Goal: Task Accomplishment & Management: Manage account settings

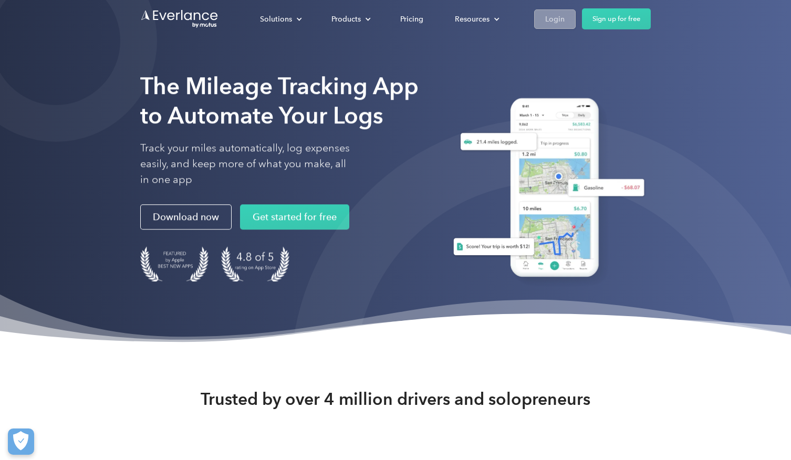
click at [569, 19] on link "Login" at bounding box center [554, 18] width 41 height 19
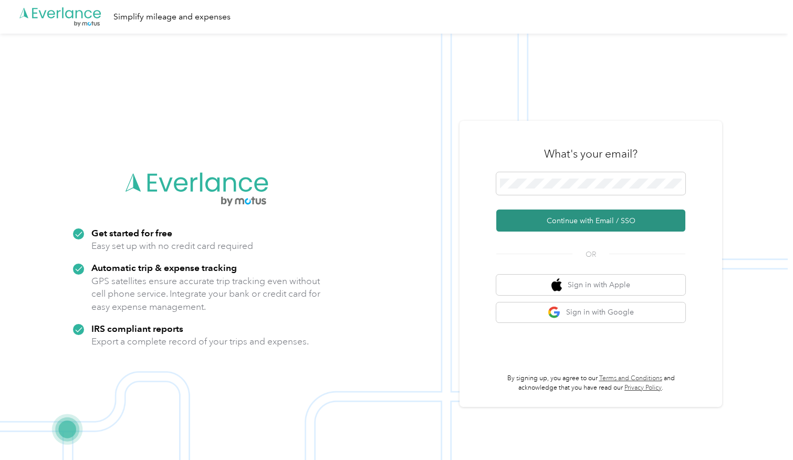
click at [567, 225] on button "Continue with Email / SSO" at bounding box center [590, 221] width 189 height 22
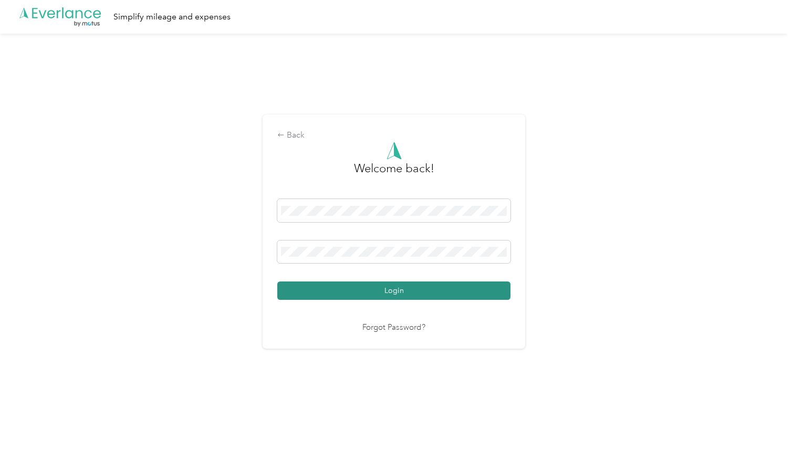
click at [357, 289] on button "Login" at bounding box center [393, 290] width 233 height 18
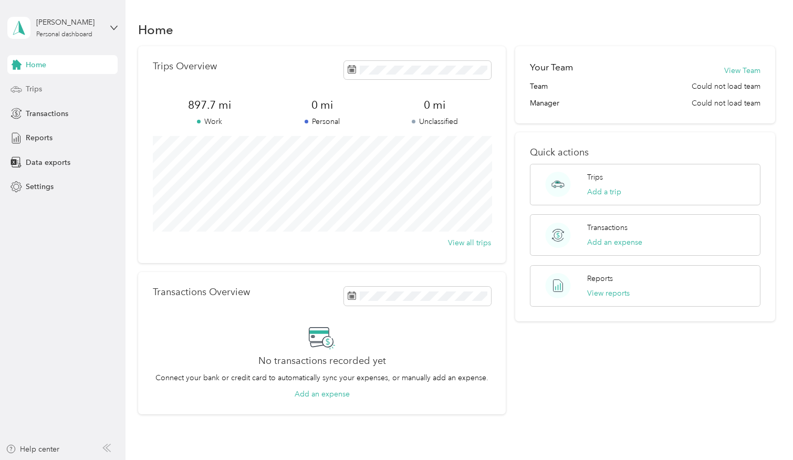
click at [22, 82] on div "Trips" at bounding box center [62, 89] width 110 height 19
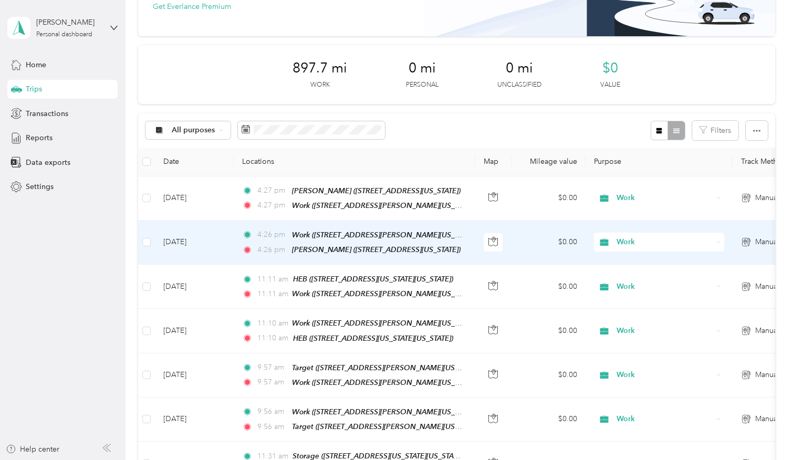
scroll to position [1, 0]
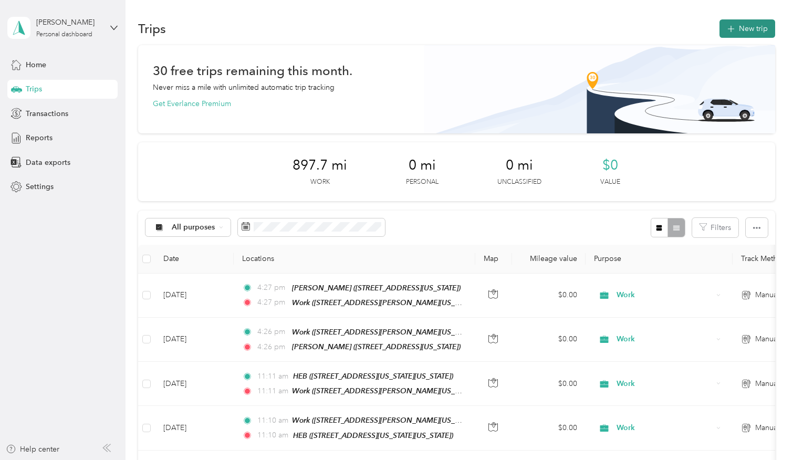
click at [735, 32] on span "button" at bounding box center [731, 28] width 8 height 9
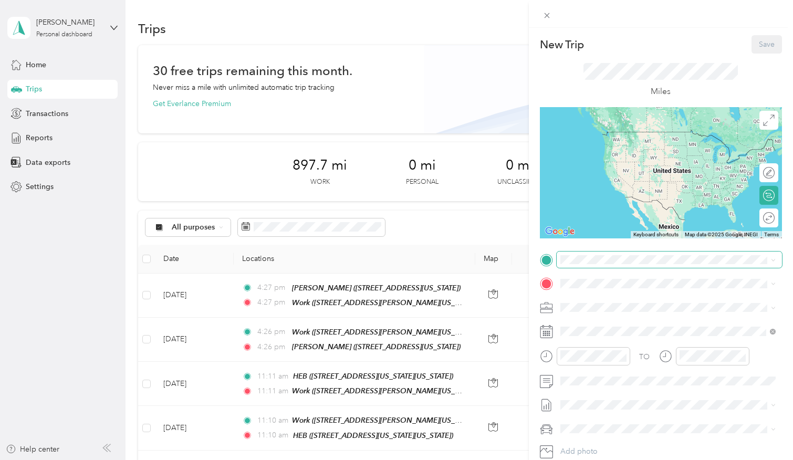
click at [583, 267] on span at bounding box center [669, 260] width 225 height 17
drag, startPoint x: 604, startPoint y: 277, endPoint x: 602, endPoint y: 289, distance: 11.7
click at [605, 293] on span "[STREET_ADDRESS][US_STATE]" at bounding box center [632, 297] width 105 height 9
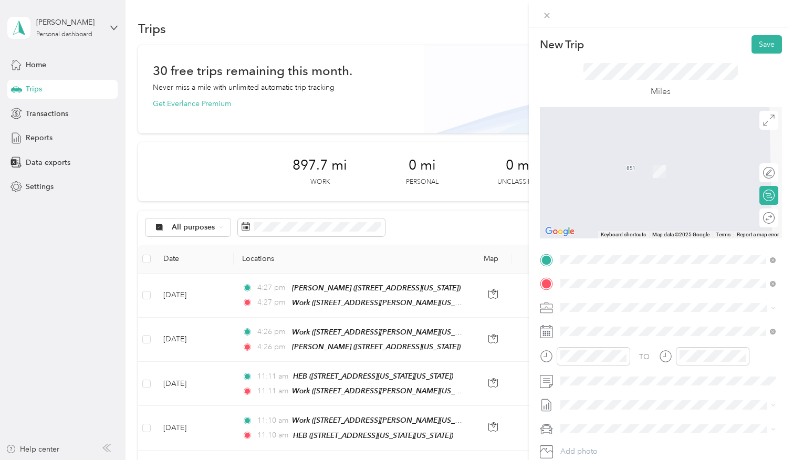
click at [608, 320] on span "[STREET_ADDRESS][PERSON_NAME][US_STATE]" at bounding box center [661, 321] width 163 height 9
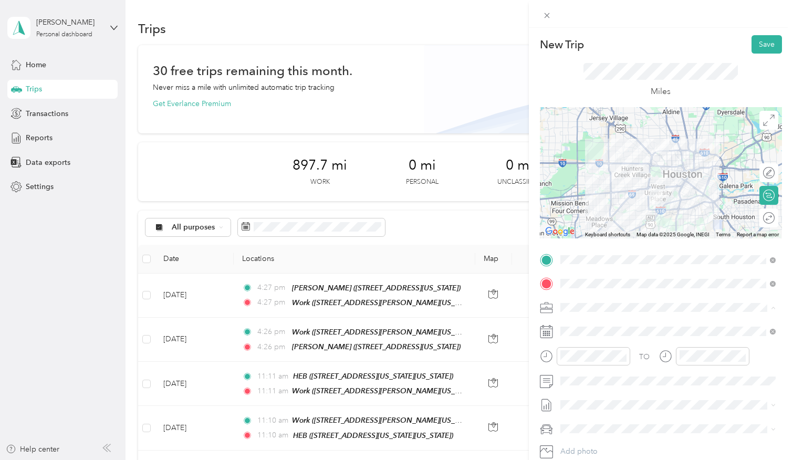
click at [584, 328] on div "Work" at bounding box center [668, 325] width 208 height 11
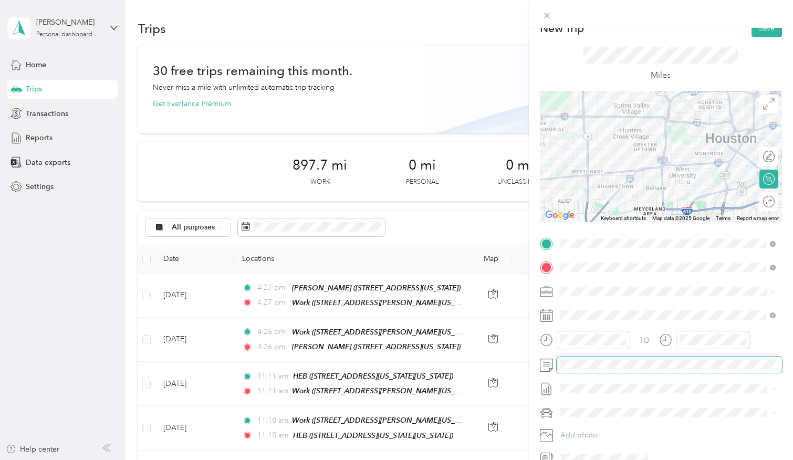
scroll to position [0, 0]
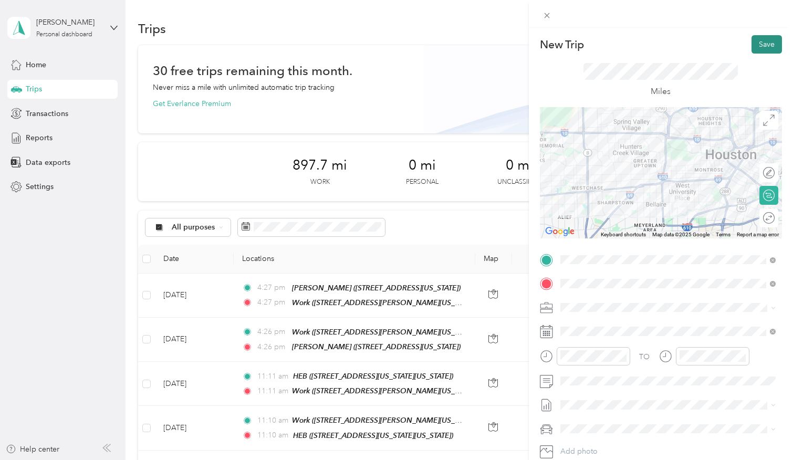
click at [770, 46] on button "Save" at bounding box center [767, 44] width 30 height 18
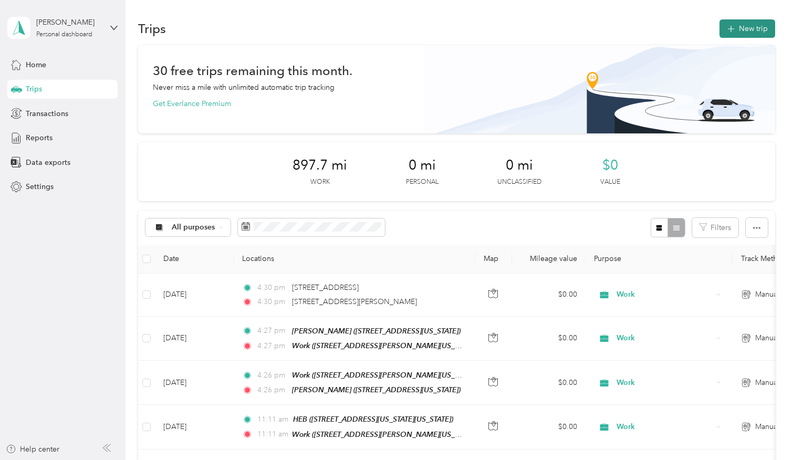
click at [754, 33] on button "New trip" at bounding box center [747, 28] width 56 height 18
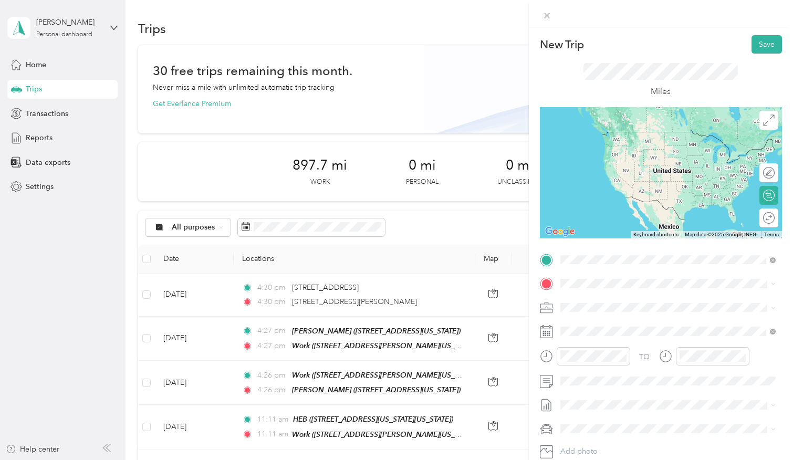
drag, startPoint x: 601, startPoint y: 277, endPoint x: 611, endPoint y: 295, distance: 20.9
click at [611, 295] on span "[STREET_ADDRESS][PERSON_NAME][US_STATE]" at bounding box center [661, 297] width 163 height 9
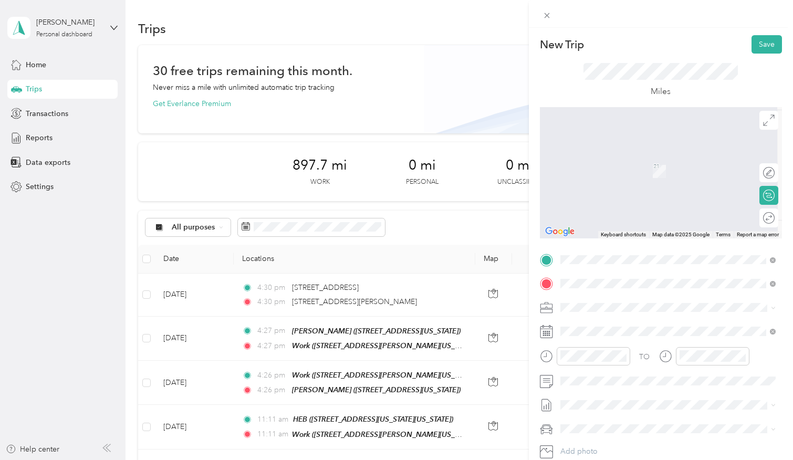
drag, startPoint x: 601, startPoint y: 288, endPoint x: 636, endPoint y: 325, distance: 50.5
click at [637, 325] on span "[STREET_ADDRESS][PERSON_NAME][US_STATE]" at bounding box center [661, 321] width 163 height 9
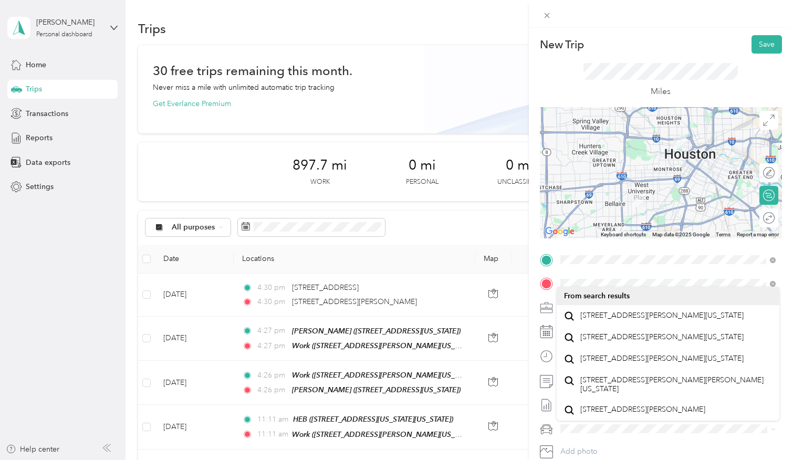
click at [587, 316] on div "TO Add photo" at bounding box center [661, 368] width 242 height 232
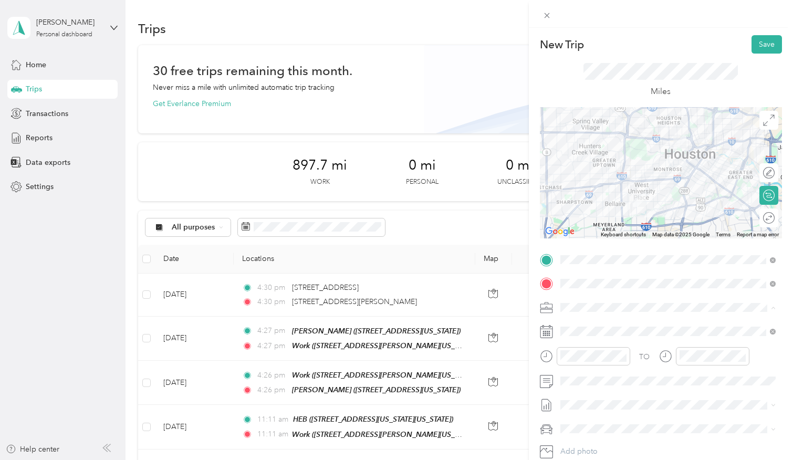
click at [580, 326] on span "Work" at bounding box center [573, 325] width 18 height 9
click at [757, 45] on button "Save" at bounding box center [767, 44] width 30 height 18
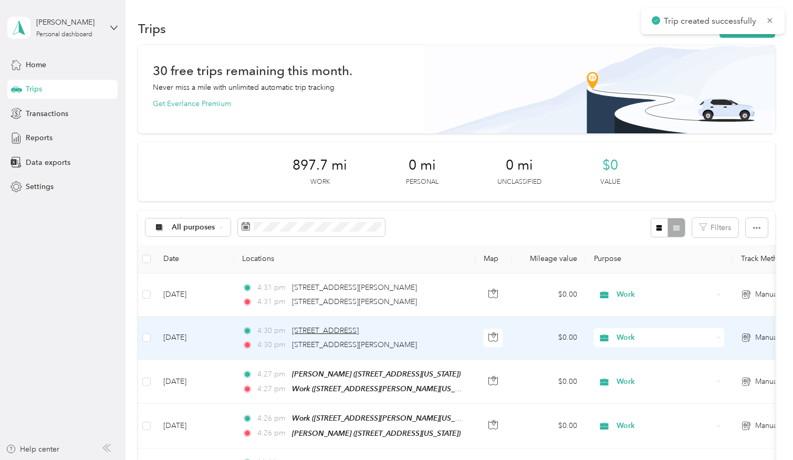
click at [316, 329] on span "[STREET_ADDRESS]" at bounding box center [325, 330] width 67 height 9
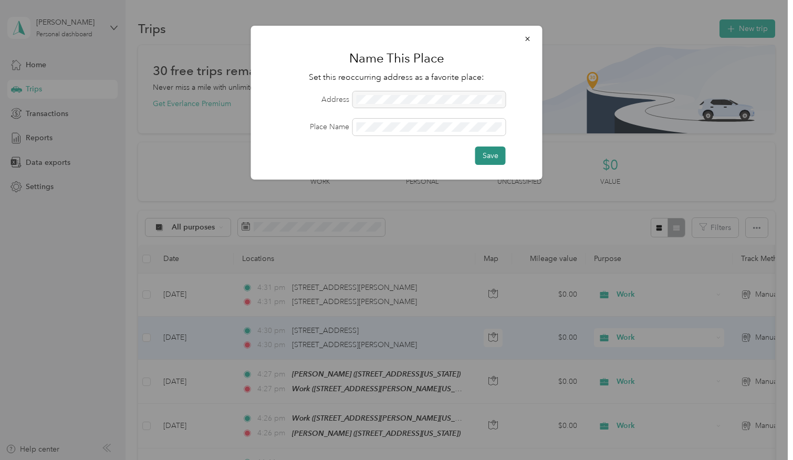
click at [488, 152] on button "Save" at bounding box center [490, 156] width 30 height 18
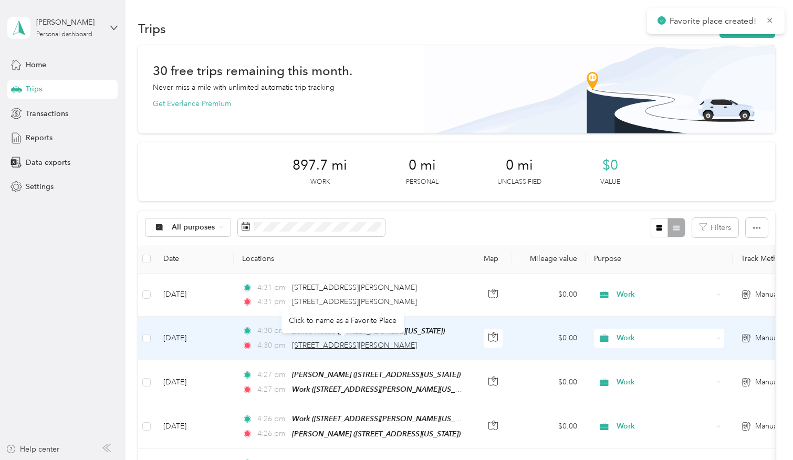
click at [338, 342] on span "[STREET_ADDRESS][PERSON_NAME]" at bounding box center [354, 345] width 125 height 9
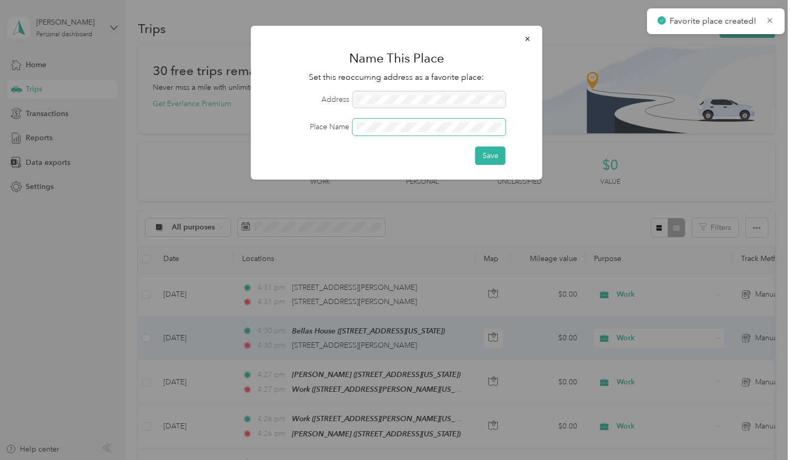
click at [367, 131] on span at bounding box center [429, 127] width 153 height 17
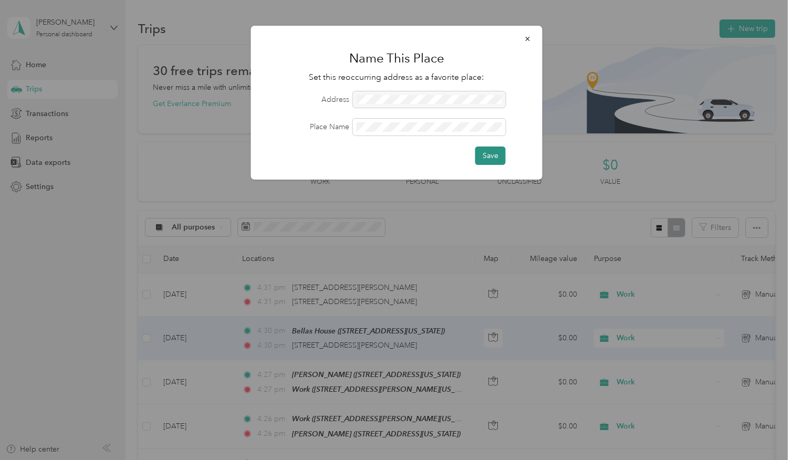
click at [481, 150] on button "Save" at bounding box center [490, 156] width 30 height 18
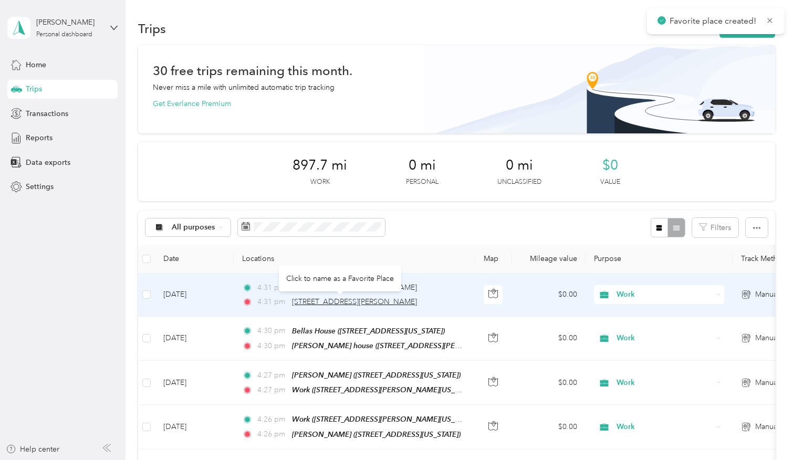
click at [337, 303] on span "[STREET_ADDRESS][PERSON_NAME]" at bounding box center [354, 301] width 125 height 9
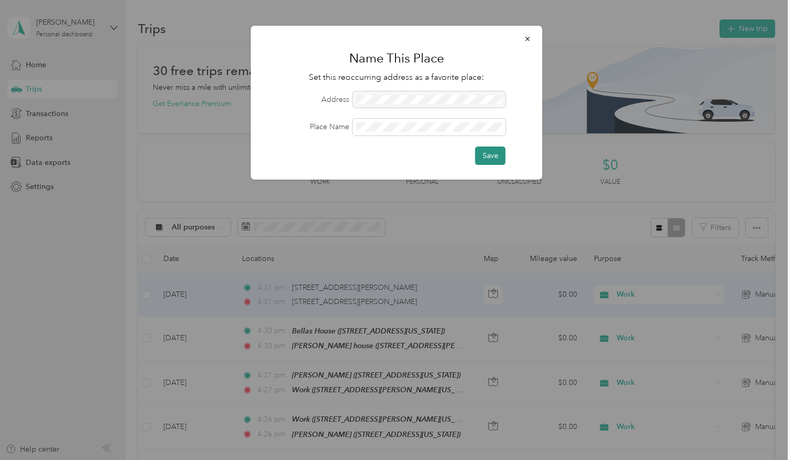
click at [487, 151] on button "Save" at bounding box center [490, 156] width 30 height 18
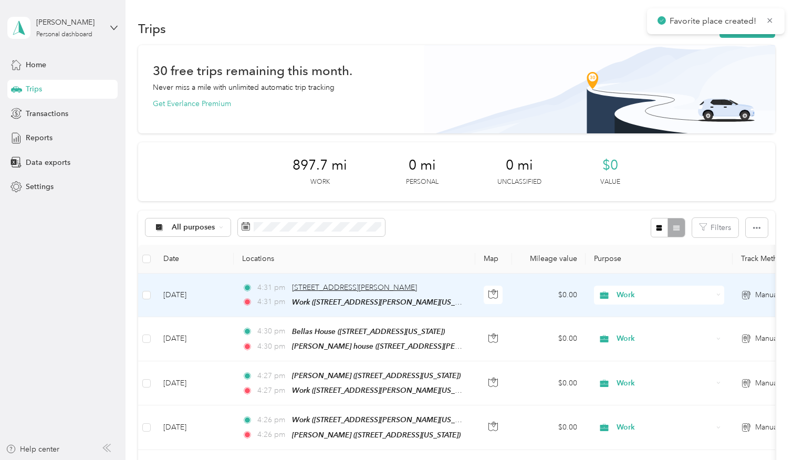
click at [337, 288] on span "[STREET_ADDRESS][PERSON_NAME]" at bounding box center [354, 287] width 125 height 9
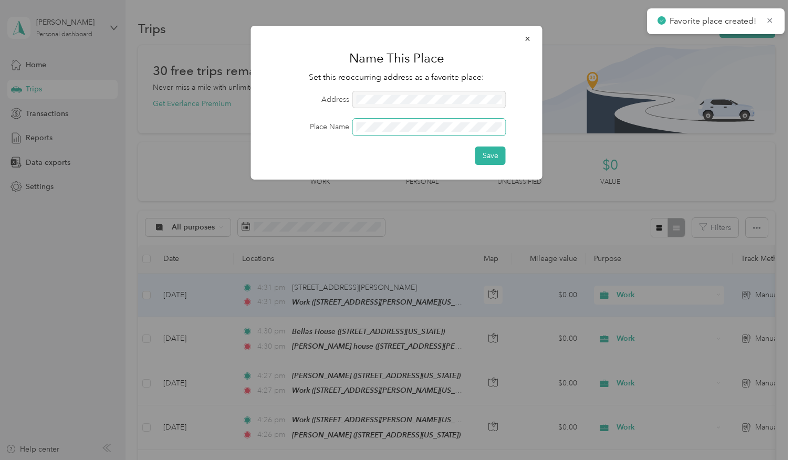
click at [382, 133] on span at bounding box center [429, 127] width 153 height 17
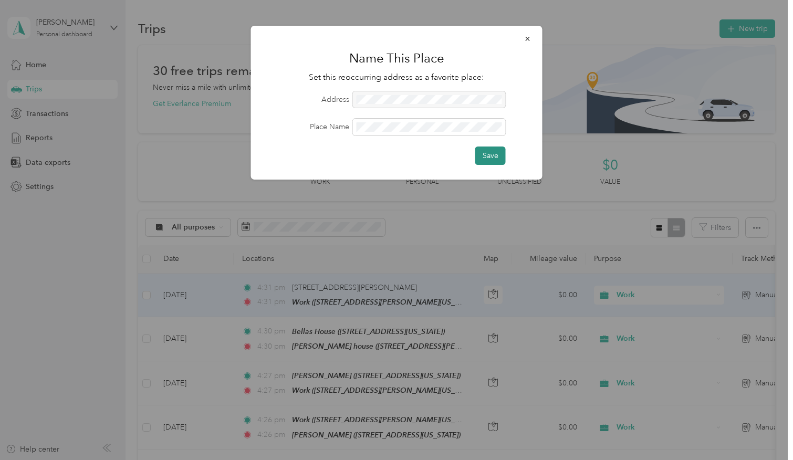
click at [480, 153] on button "Save" at bounding box center [490, 156] width 30 height 18
